Goal: Task Accomplishment & Management: Manage account settings

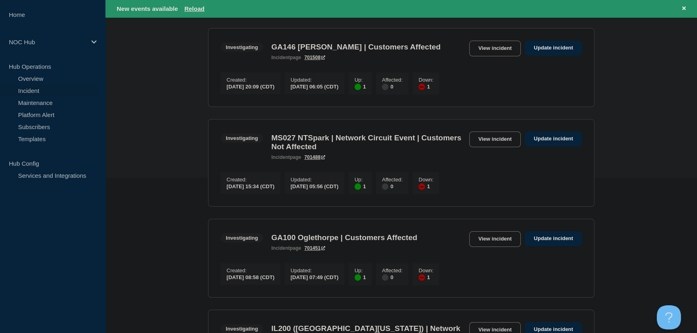
scroll to position [219, 0]
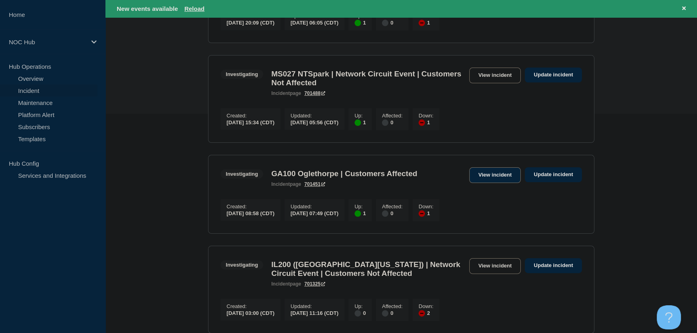
click at [496, 181] on link "View incident" at bounding box center [495, 175] width 52 height 16
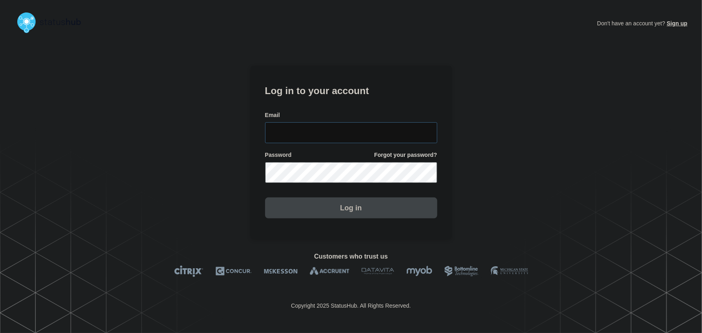
type input "tyler.wolkey@conexon.us"
drag, startPoint x: 350, startPoint y: 128, endPoint x: 339, endPoint y: 110, distance: 21.3
click at [350, 128] on input "tyler.wolkey@conexon.us" at bounding box center [351, 132] width 172 height 21
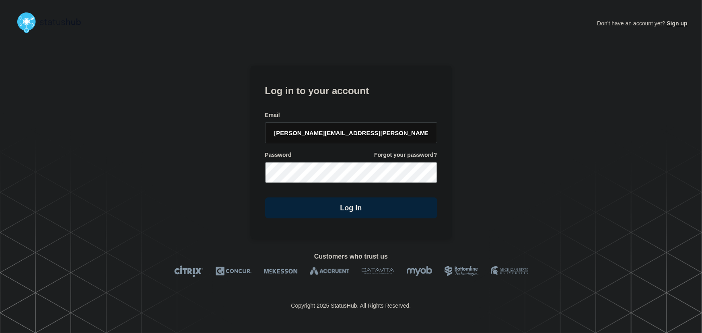
click at [339, 109] on form "Log in to your account Email tyler.wolkey@conexon.us Password Forgot your passw…" at bounding box center [351, 150] width 172 height 136
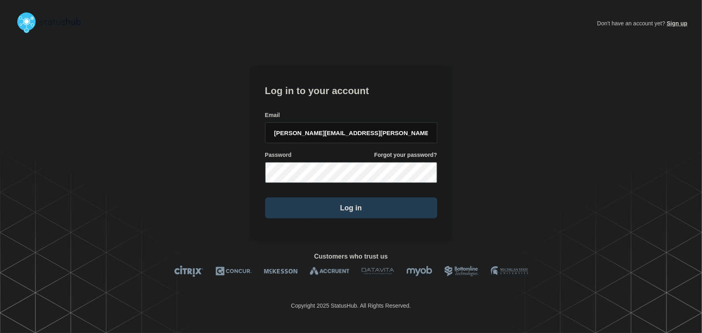
click at [369, 206] on button "Log in" at bounding box center [351, 207] width 172 height 21
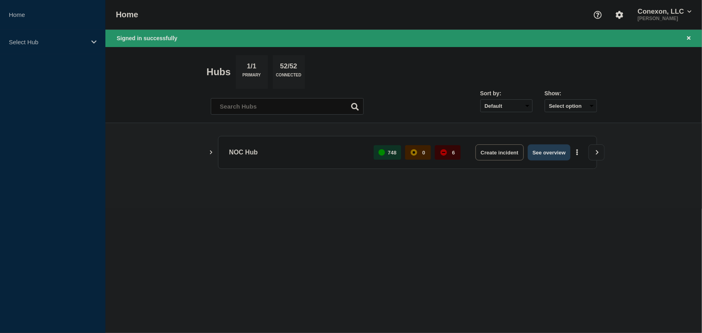
click at [554, 151] on button "See overview" at bounding box center [549, 152] width 43 height 16
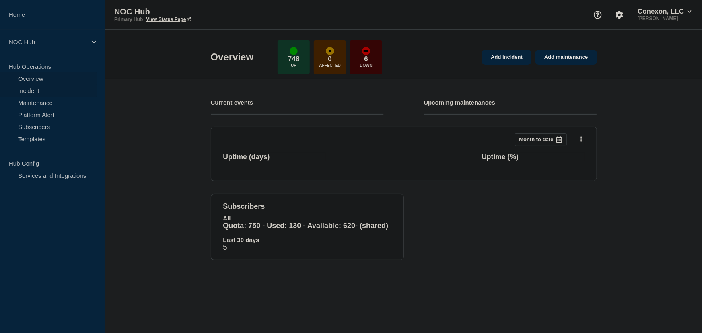
click at [16, 90] on link "Incident" at bounding box center [48, 90] width 97 height 12
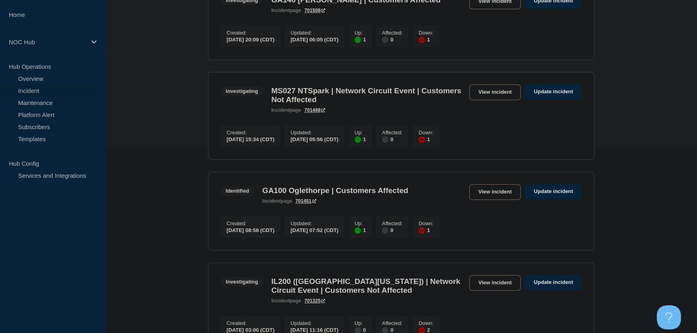
scroll to position [256, 0]
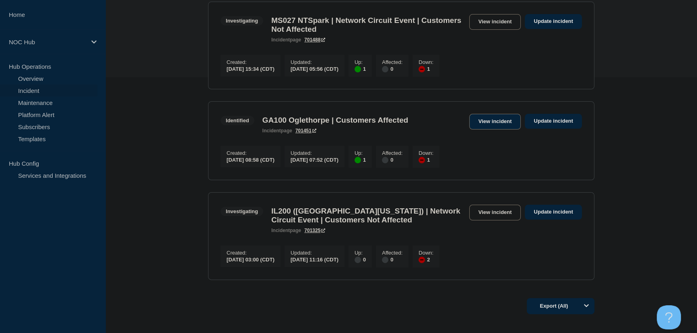
click at [485, 130] on link "View incident" at bounding box center [495, 122] width 52 height 16
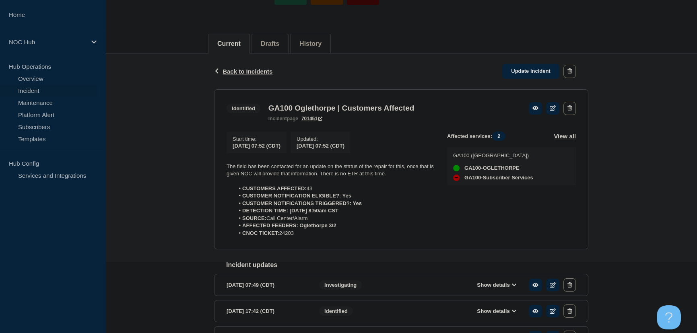
scroll to position [73, 0]
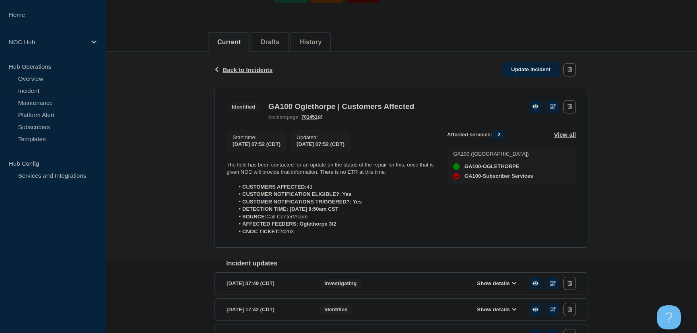
drag, startPoint x: 289, startPoint y: 230, endPoint x: 219, endPoint y: 168, distance: 93.7
click at [219, 168] on section "Identified GA100 Oglethorpe | Customers Affected incident page 701451 Start tim…" at bounding box center [401, 168] width 374 height 160
copy div "The field has been contacted for an update on the status of the repair for this…"
click at [524, 64] on link "Update incident" at bounding box center [530, 69] width 57 height 15
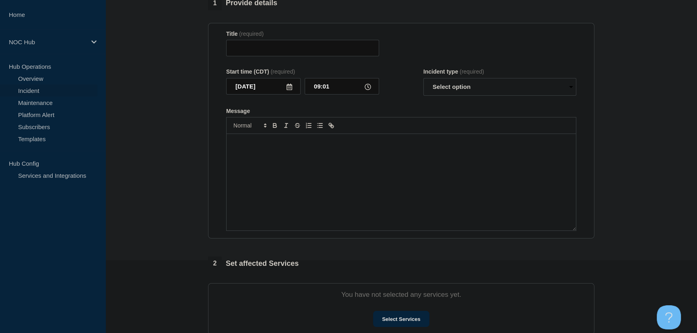
type input "GA100 Oglethorpe | Customers Affected"
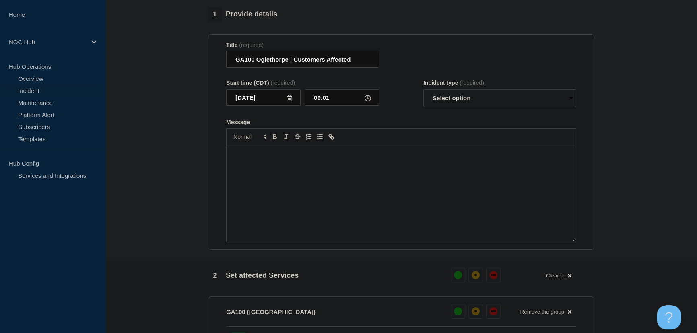
click at [345, 157] on p "Message" at bounding box center [400, 153] width 337 height 7
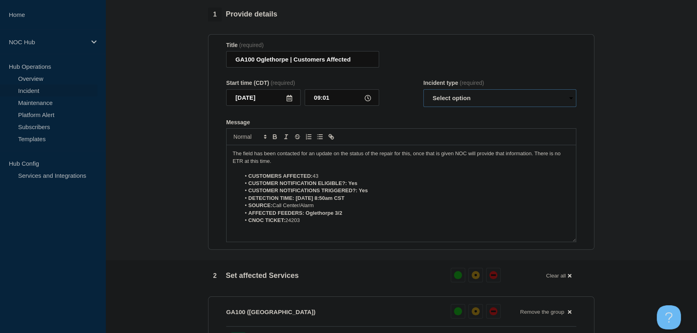
click at [469, 101] on select "Select option Investigating Identified Monitoring Resolved" at bounding box center [499, 98] width 153 height 18
select select "identified"
click at [423, 93] on select "Select option Investigating Identified Monitoring Resolved" at bounding box center [499, 98] width 153 height 18
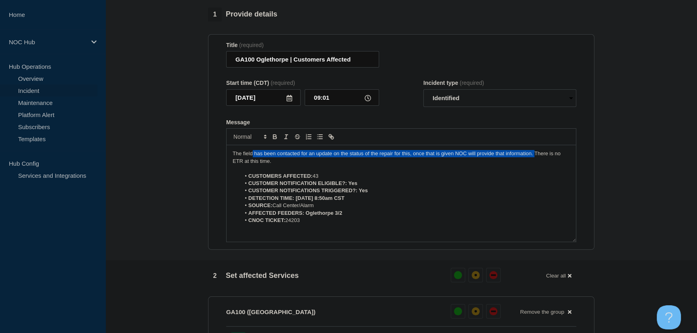
drag, startPoint x: 534, startPoint y: 158, endPoint x: 253, endPoint y: 158, distance: 281.1
click at [253, 158] on p "The field has been contacted for an update on the status of the repair for this…" at bounding box center [400, 157] width 337 height 15
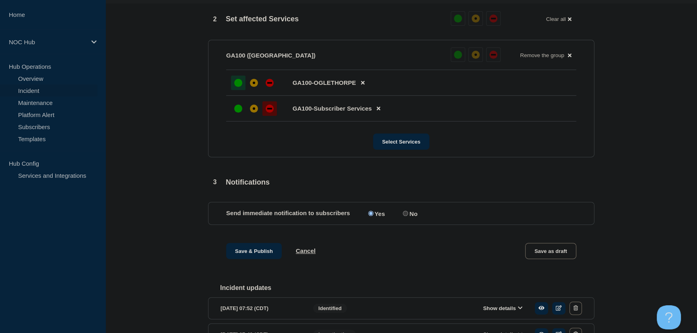
scroll to position [326, 0]
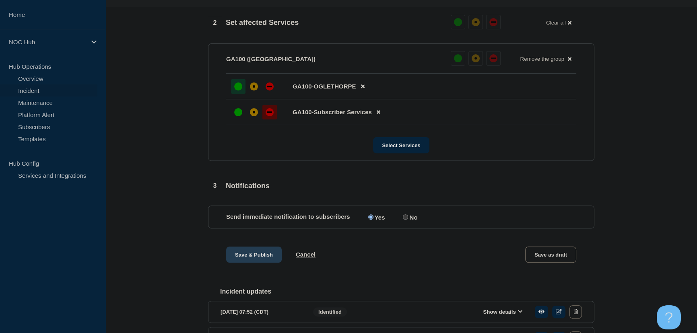
click at [259, 259] on button "Save & Publish" at bounding box center [254, 255] width 56 height 16
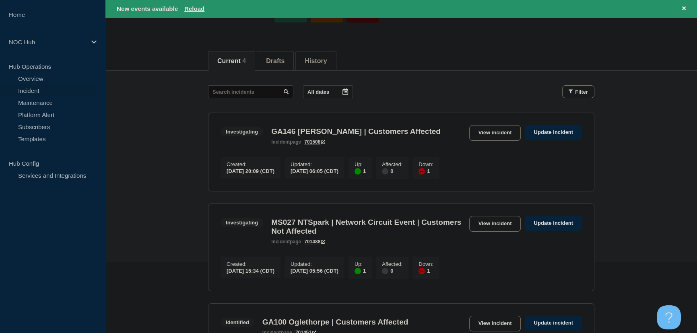
scroll to position [73, 0]
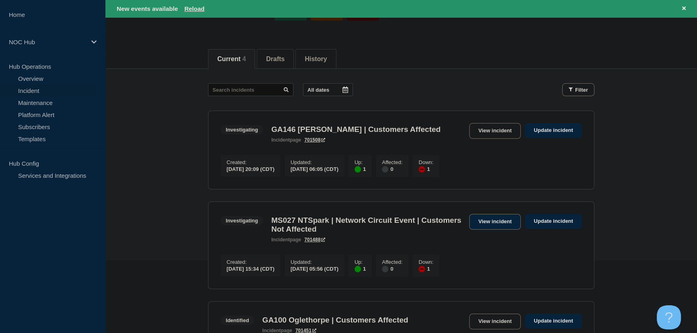
click at [479, 226] on link "View incident" at bounding box center [495, 222] width 52 height 16
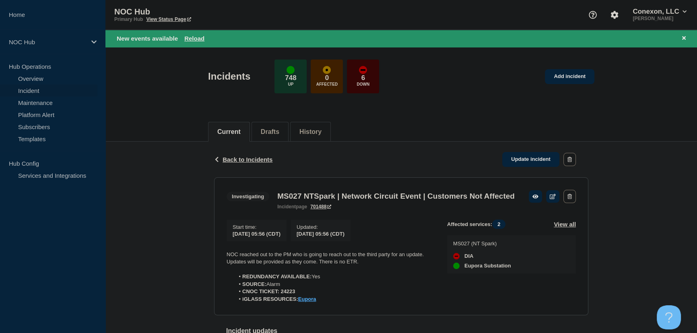
scroll to position [73, 0]
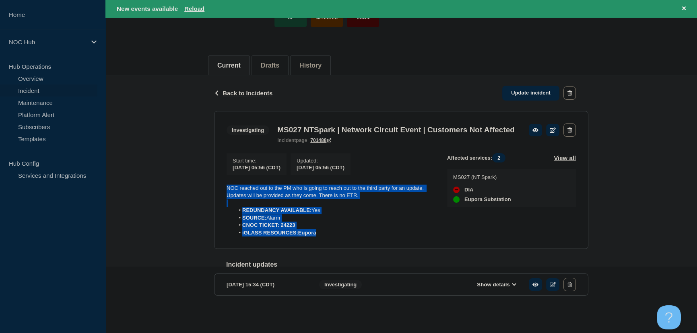
drag, startPoint x: 278, startPoint y: 221, endPoint x: 208, endPoint y: 191, distance: 75.7
click at [208, 191] on div "Back Back to Incidents Update incident Investigating MS027 NTSpark | Network Ci…" at bounding box center [401, 198] width 386 height 246
copy div "NOC reached out to the PM who is going to reach out to the third party for an u…"
click at [523, 86] on link "Update incident" at bounding box center [530, 93] width 57 height 15
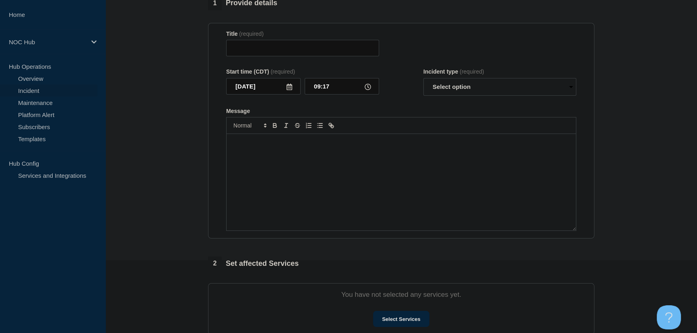
click at [305, 168] on div "Message" at bounding box center [400, 182] width 349 height 97
paste div "Message"
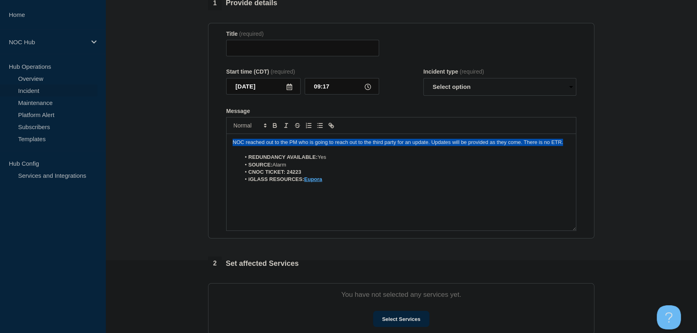
drag, startPoint x: 566, startPoint y: 145, endPoint x: 169, endPoint y: 145, distance: 397.0
click at [169, 145] on section "1 Provide details Title (required) Start time (CDT) (required) 2025-08-18 09:17…" at bounding box center [400, 221] width 591 height 451
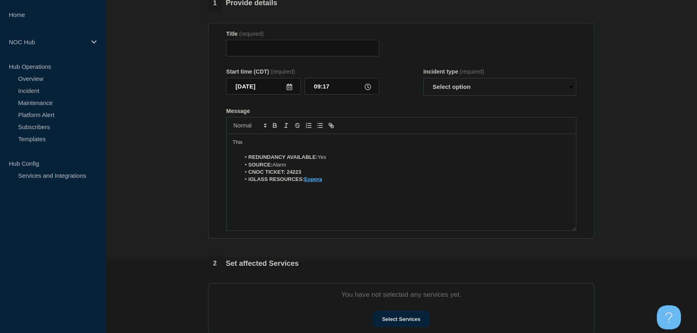
type input "MS027 NTSpark | Network Circuit Event | Customers Not Affected"
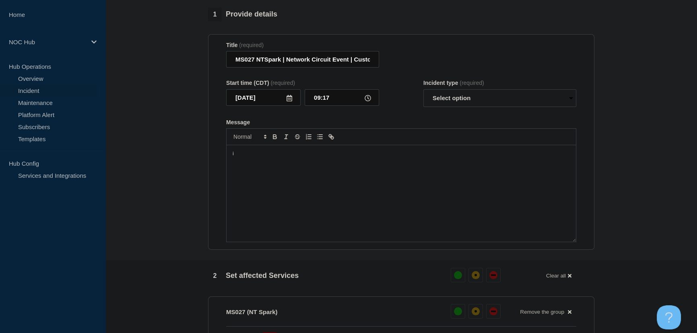
scroll to position [86, 0]
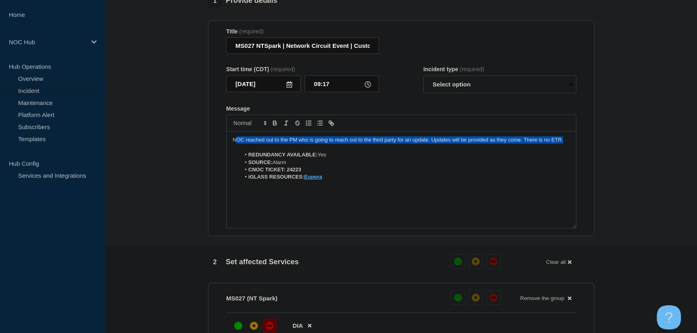
drag, startPoint x: 562, startPoint y: 146, endPoint x: 236, endPoint y: 141, distance: 325.8
click at [236, 141] on p "NOC reached out to the PM who is going to reach out to the third party for an u…" at bounding box center [400, 139] width 337 height 7
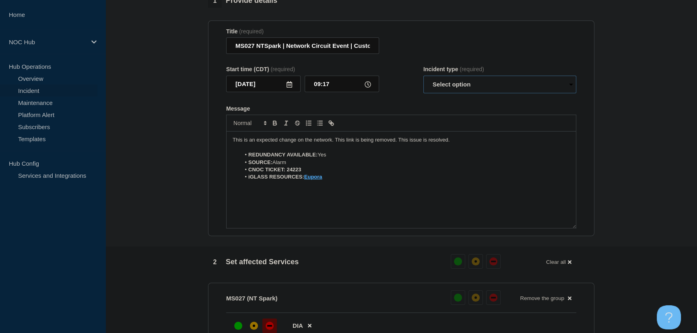
click at [461, 82] on select "Select option Investigating Identified Monitoring Resolved" at bounding box center [499, 85] width 153 height 18
select select "resolved"
click at [423, 80] on select "Select option Investigating Identified Monitoring Resolved" at bounding box center [499, 85] width 153 height 18
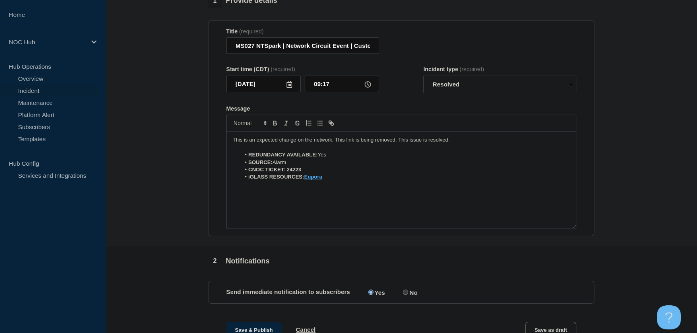
click at [406, 111] on div "Message" at bounding box center [401, 108] width 350 height 6
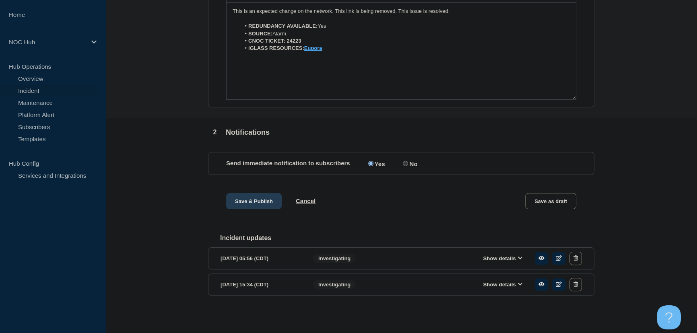
click at [236, 196] on button "Save & Publish" at bounding box center [254, 201] width 56 height 16
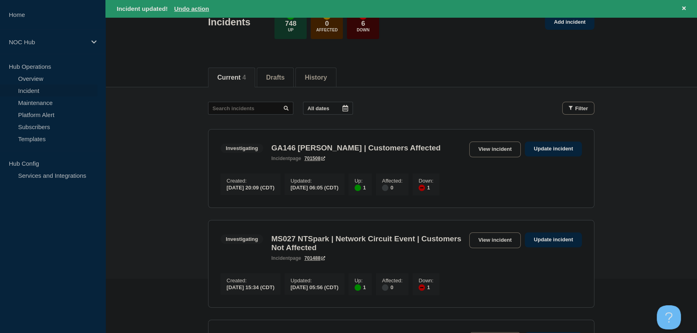
scroll to position [183, 0]
